Goal: Task Accomplishment & Management: Use online tool/utility

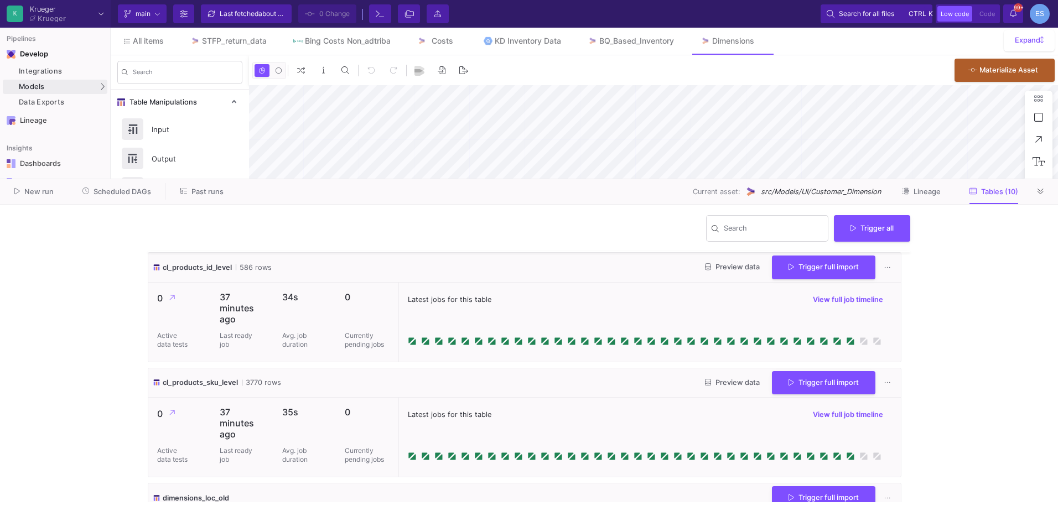
scroll to position [725, 0]
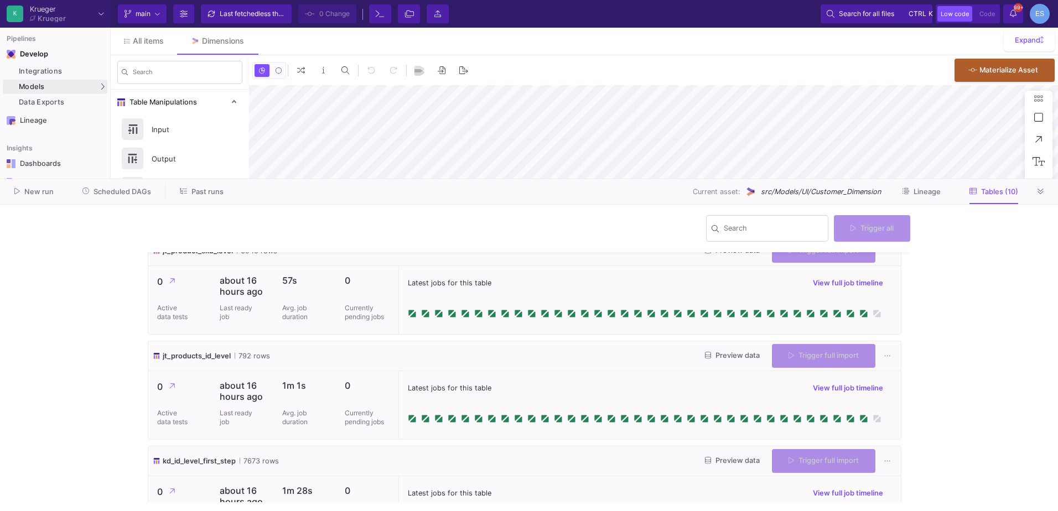
type input "-43"
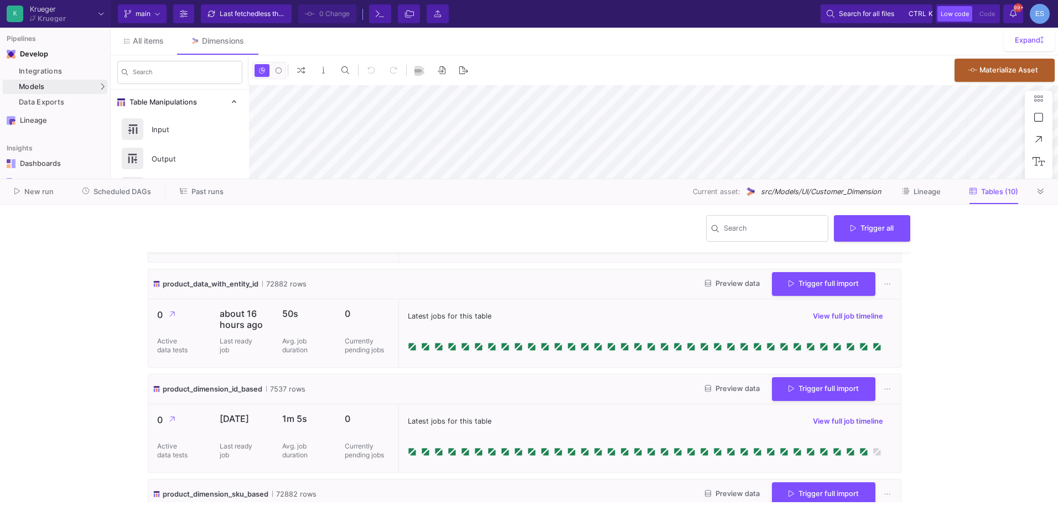
scroll to position [775, 0]
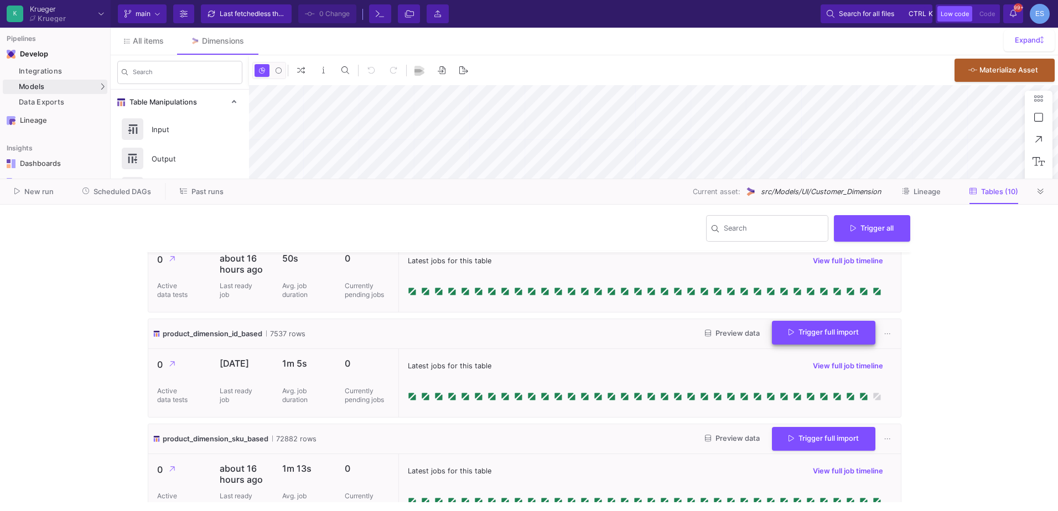
click at [831, 339] on button "Trigger full import" at bounding box center [823, 333] width 103 height 24
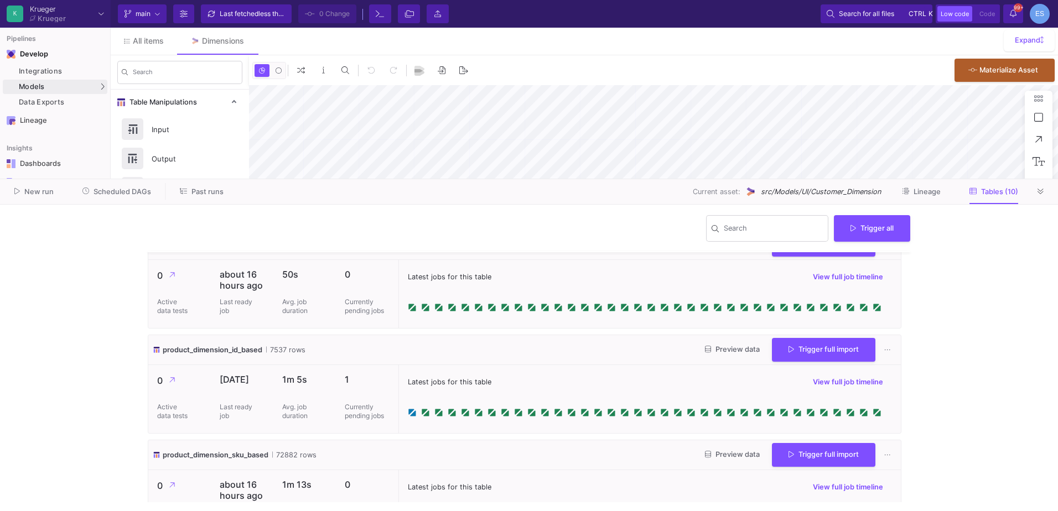
scroll to position [740, 0]
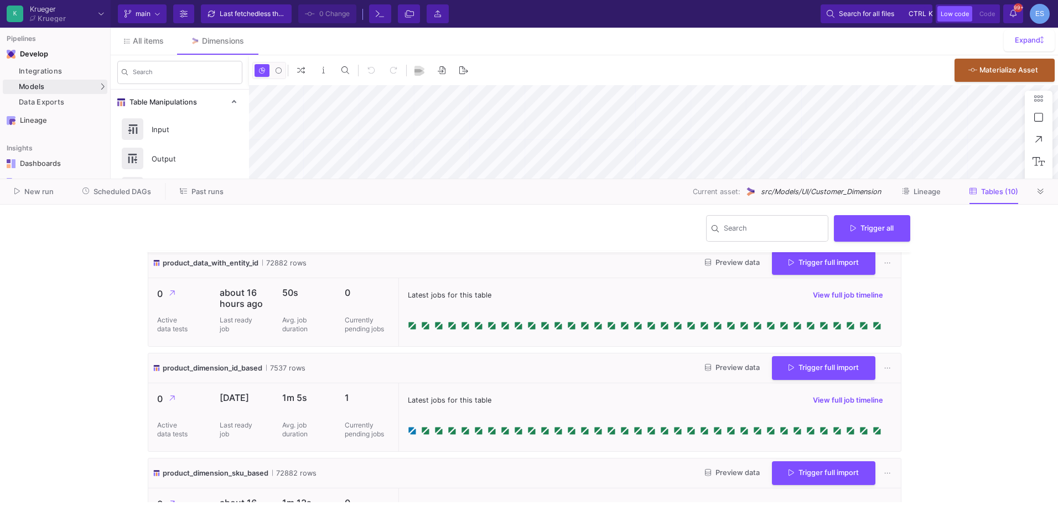
click at [222, 183] on button "Past runs" at bounding box center [202, 191] width 70 height 17
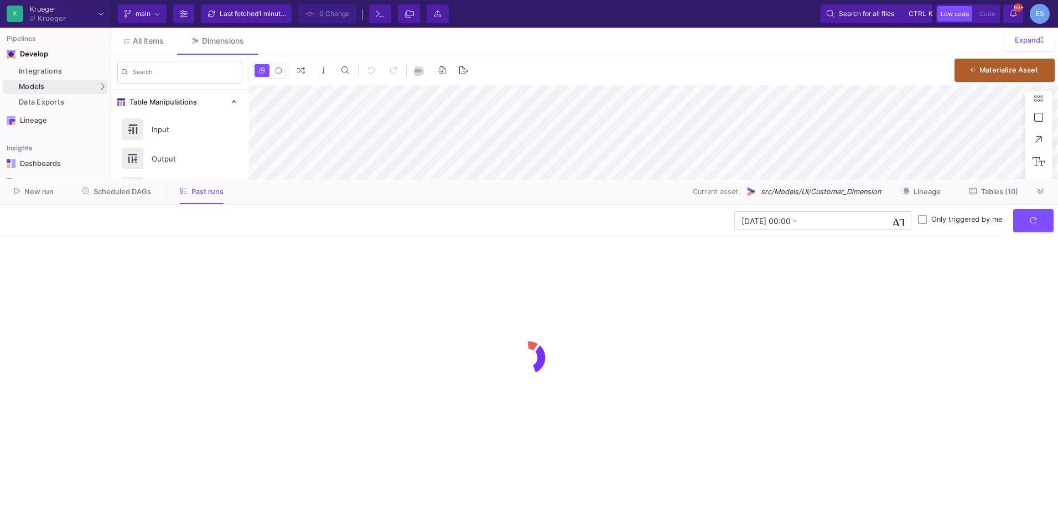
type input "-43"
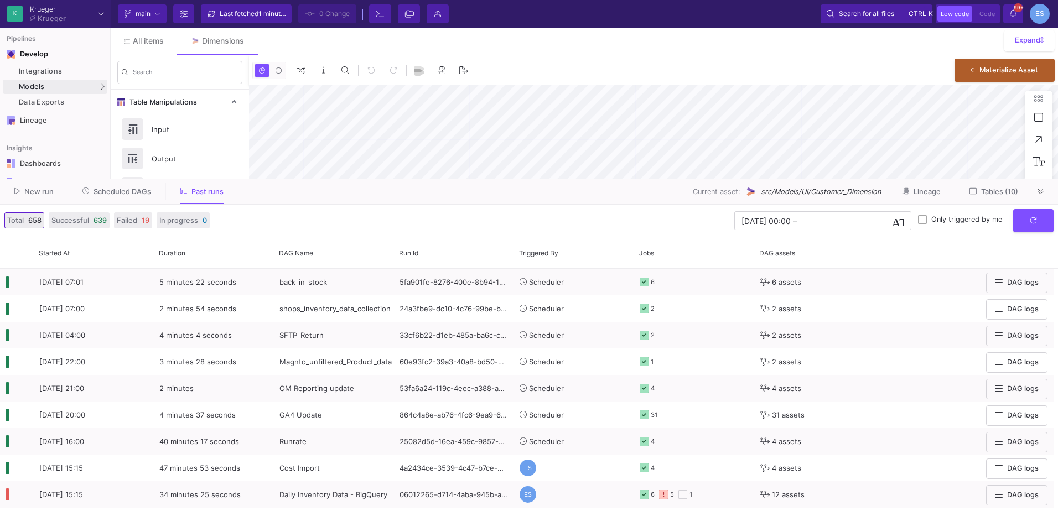
click at [129, 200] on div "New run Scheduled DAGs Past runs Current asset: src/Models/UI/Customer_Dimensio…" at bounding box center [529, 191] width 1058 height 25
click at [132, 196] on button "Scheduled DAGs" at bounding box center [117, 191] width 96 height 17
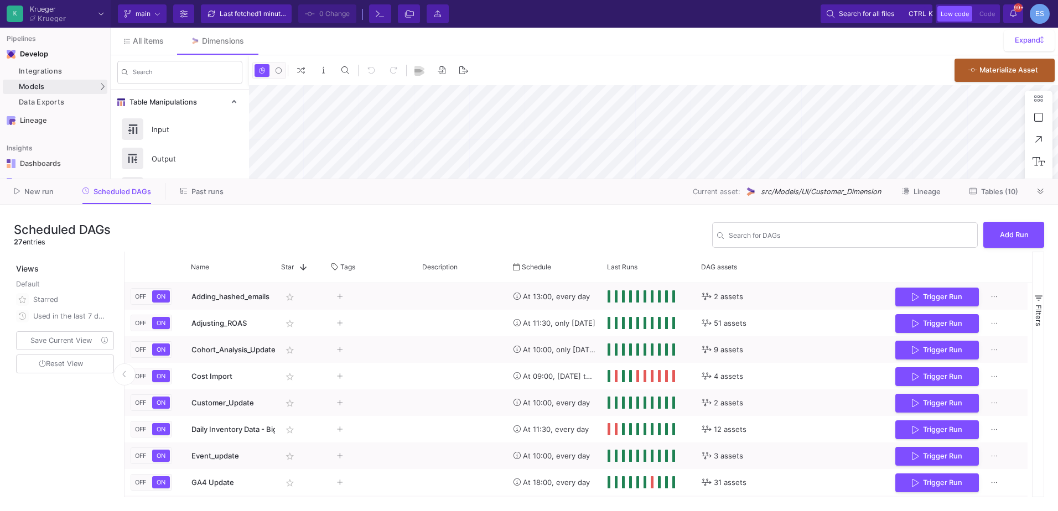
click at [542, 230] on div "Scheduled DAGs 27 entries Search for DAGs Add Run" at bounding box center [529, 235] width 1030 height 33
click at [1041, 194] on icon at bounding box center [1040, 192] width 6 height 6
